Goal: Task Accomplishment & Management: Manage account settings

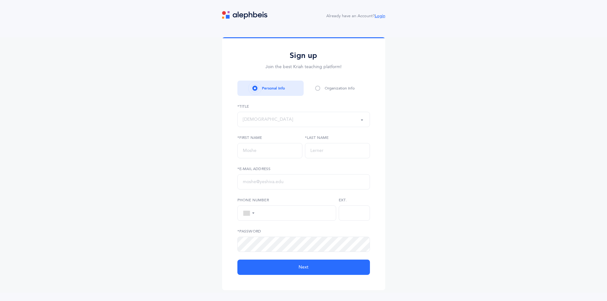
click at [383, 15] on link "Login" at bounding box center [380, 16] width 11 height 4
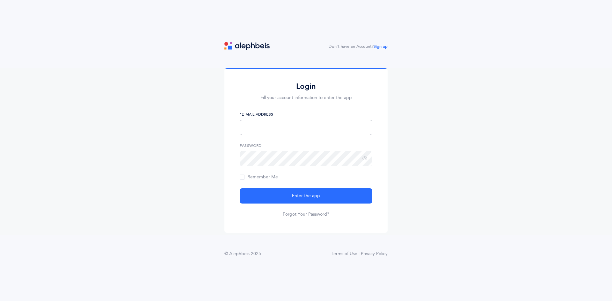
click at [306, 129] on input "text" at bounding box center [306, 127] width 133 height 15
type input "[EMAIL_ADDRESS][DOMAIN_NAME]"
click at [240, 188] on button "Enter the app" at bounding box center [306, 195] width 133 height 15
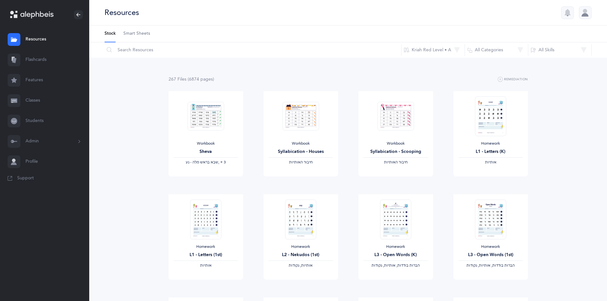
click at [583, 13] on div at bounding box center [585, 12] width 13 height 13
click at [539, 63] on link "Edit profile" at bounding box center [544, 63] width 77 height 6
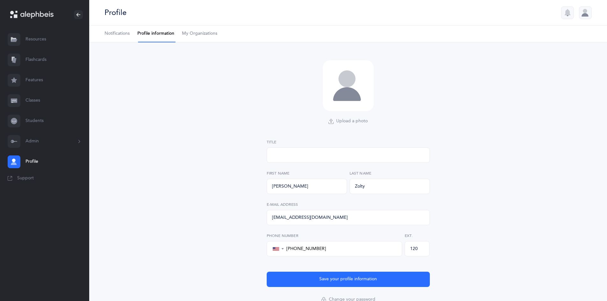
select select "2"
click at [193, 34] on span "My Organizations" at bounding box center [199, 34] width 35 height 6
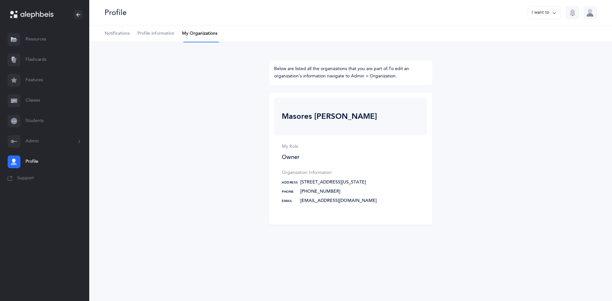
click at [29, 141] on button "Admin" at bounding box center [44, 141] width 89 height 20
click at [32, 155] on link "Staff" at bounding box center [57, 159] width 64 height 14
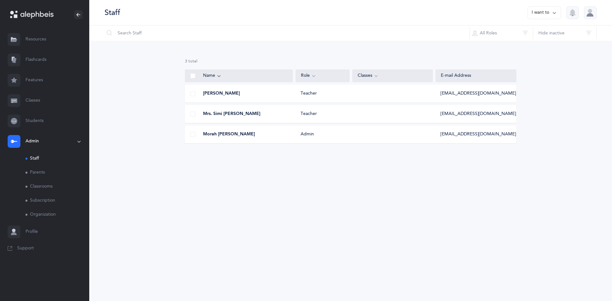
click at [421, 170] on div "3 results total Name Role Classes E-mail Address [PERSON_NAME] Teacher [EMAIL_A…" at bounding box center [350, 106] width 522 height 131
click at [377, 77] on icon at bounding box center [375, 75] width 5 height 7
click at [375, 75] on icon at bounding box center [375, 75] width 5 height 7
click at [193, 114] on span at bounding box center [192, 113] width 5 height 5
click at [0, 0] on input "checkbox" at bounding box center [0, 0] width 0 height 0
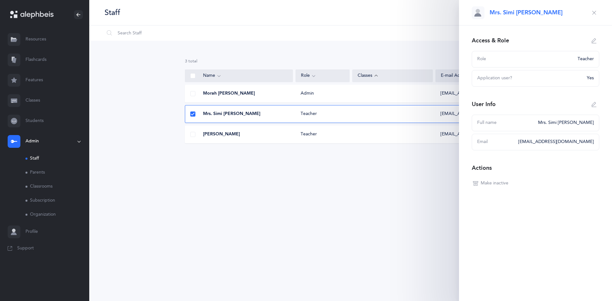
click at [380, 203] on div "Staff I want to Information Settings Grade Levels Masores [PERSON_NAME] *Organi…" at bounding box center [350, 150] width 522 height 301
click at [133, 104] on div "3 results total Name Role Classes E-mail Address Morah [PERSON_NAME] Admin [EMA…" at bounding box center [350, 106] width 522 height 131
click at [132, 149] on div "3 results total Name Role Classes E-mail Address Morah [PERSON_NAME] Admin [EMA…" at bounding box center [350, 106] width 522 height 131
click at [35, 38] on link "Resources" at bounding box center [44, 39] width 89 height 20
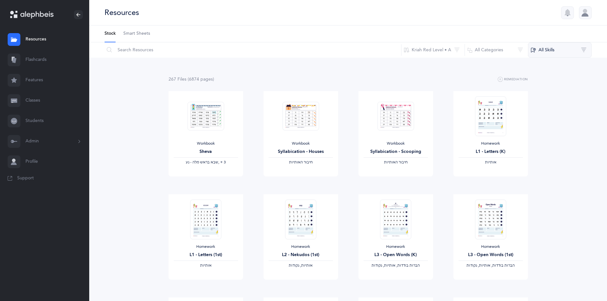
click at [584, 48] on button "All Skills" at bounding box center [560, 49] width 64 height 15
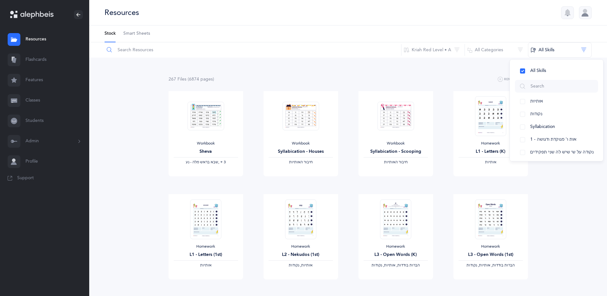
click at [307, 54] on input "text" at bounding box center [252, 49] width 297 height 15
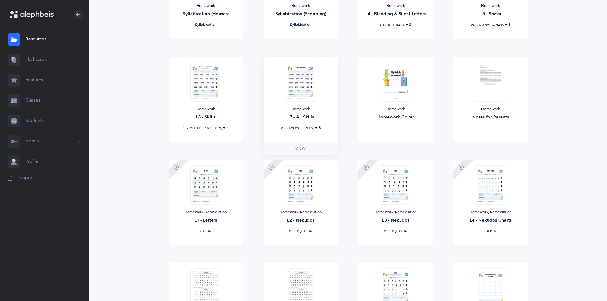
scroll to position [458, 0]
